Goal: Task Accomplishment & Management: Complete application form

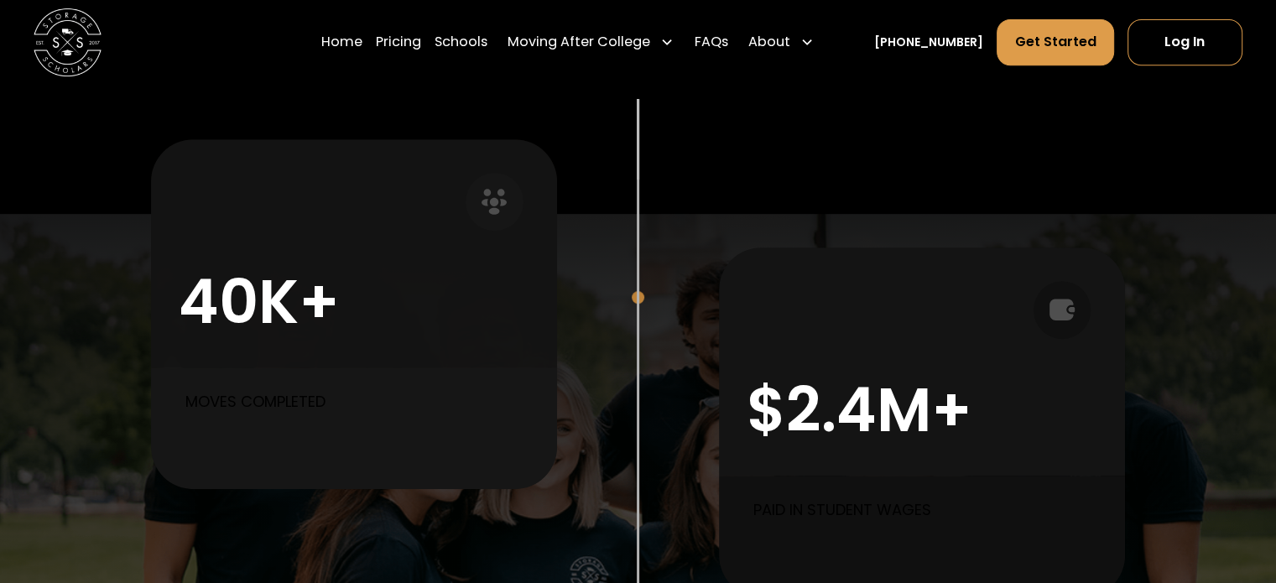
scroll to position [775, 0]
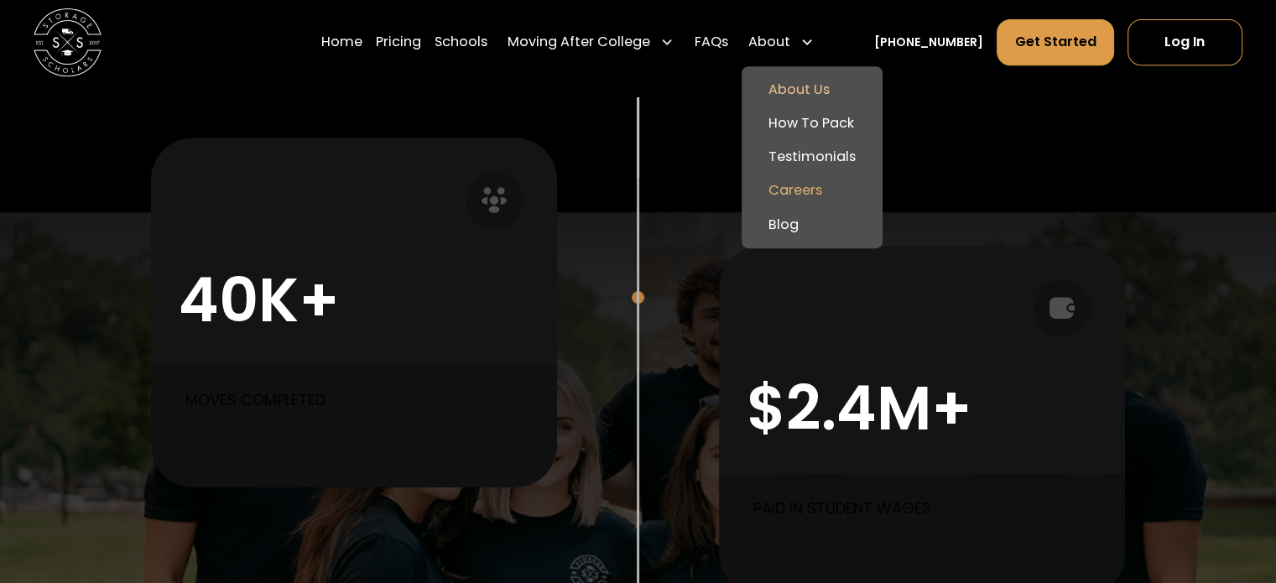
click at [806, 185] on link "Careers" at bounding box center [812, 191] width 128 height 34
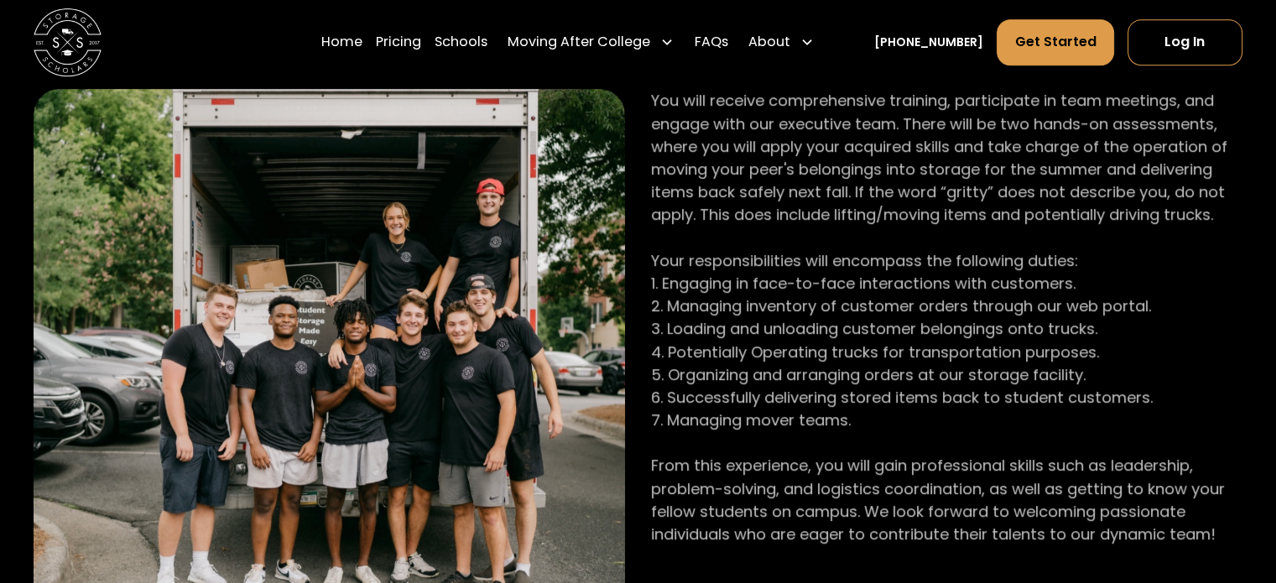
scroll to position [758, 0]
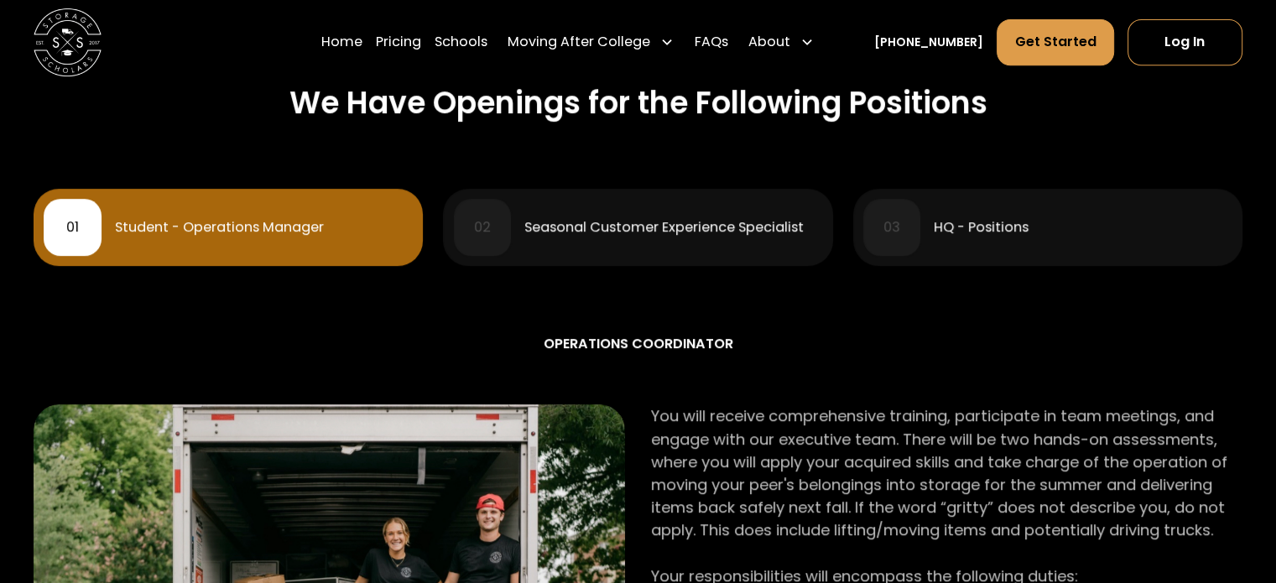
click at [342, 200] on div "01 Student - Operations Manager" at bounding box center [228, 227] width 369 height 57
click at [223, 207] on div "01 Student - Operations Manager" at bounding box center [228, 227] width 369 height 57
click at [67, 222] on div "01" at bounding box center [72, 227] width 13 height 13
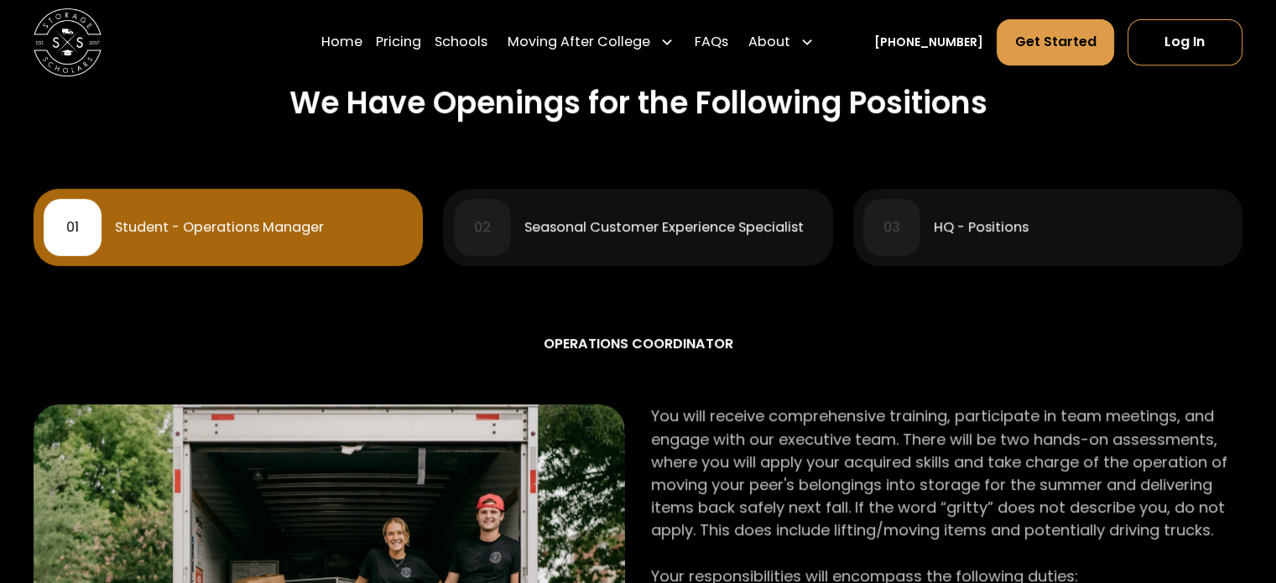
click at [67, 222] on div "01" at bounding box center [72, 227] width 13 height 13
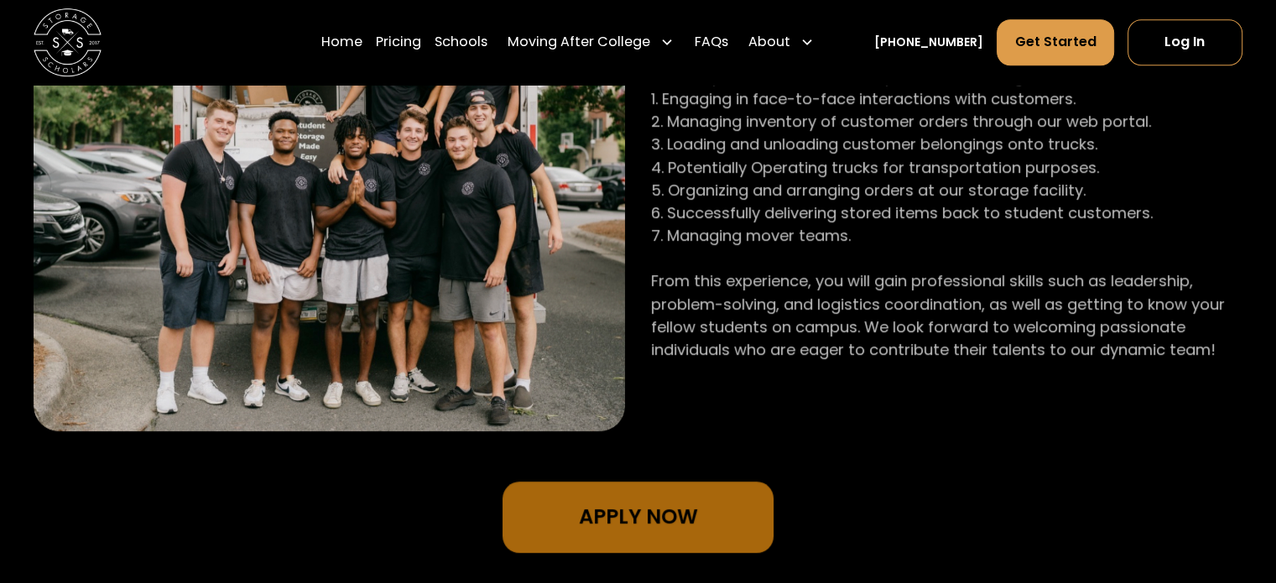
scroll to position [1258, 0]
click at [637, 521] on link "Apply Now" at bounding box center [638, 517] width 270 height 71
